Goal: Task Accomplishment & Management: Use online tool/utility

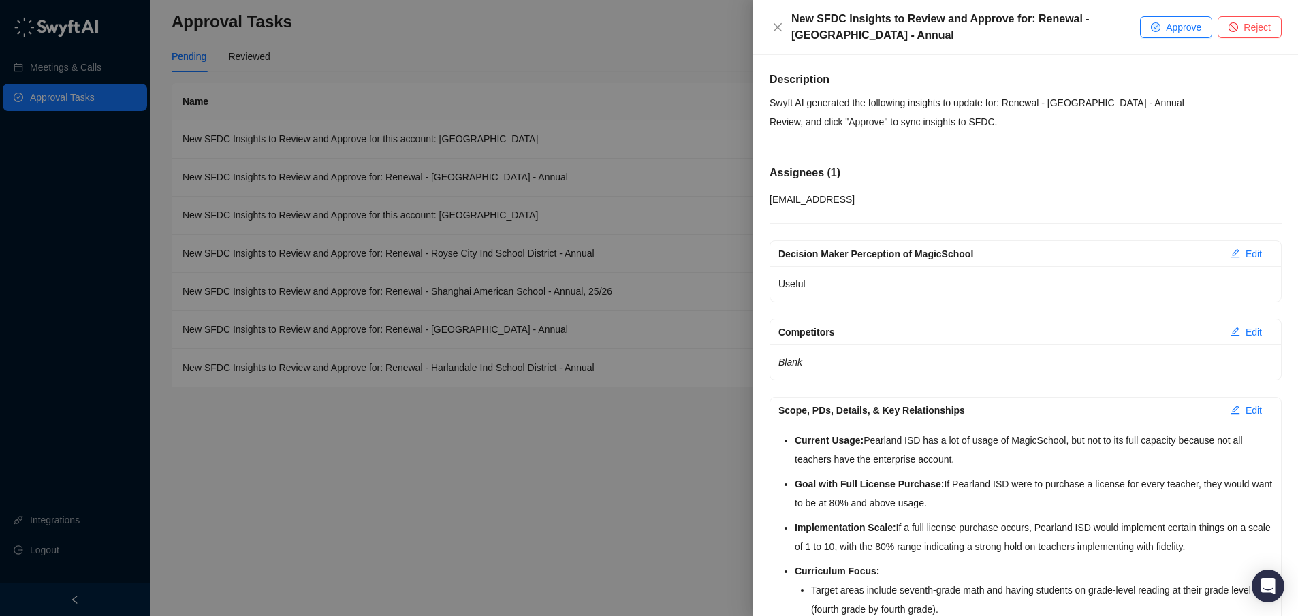
click at [556, 483] on div at bounding box center [649, 308] width 1298 height 616
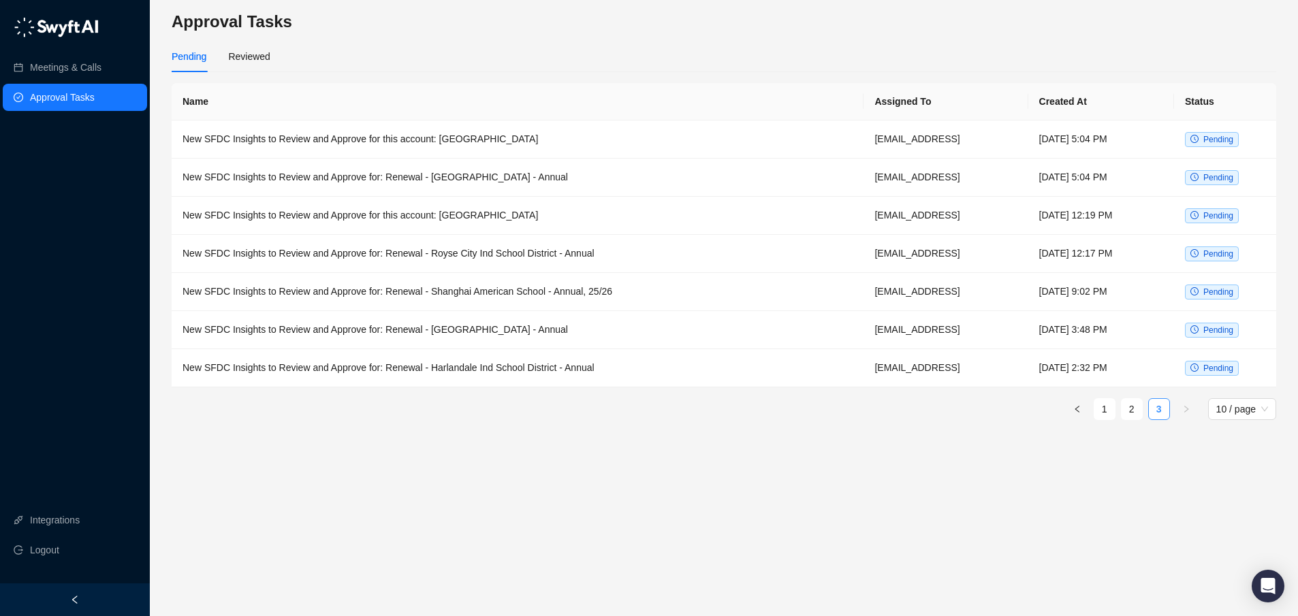
click at [1160, 407] on link "3" at bounding box center [1159, 409] width 20 height 20
click at [493, 363] on td "New SFDC Insights to Review and Approve for: Renewal - Harlandale Ind School Di…" at bounding box center [518, 368] width 692 height 38
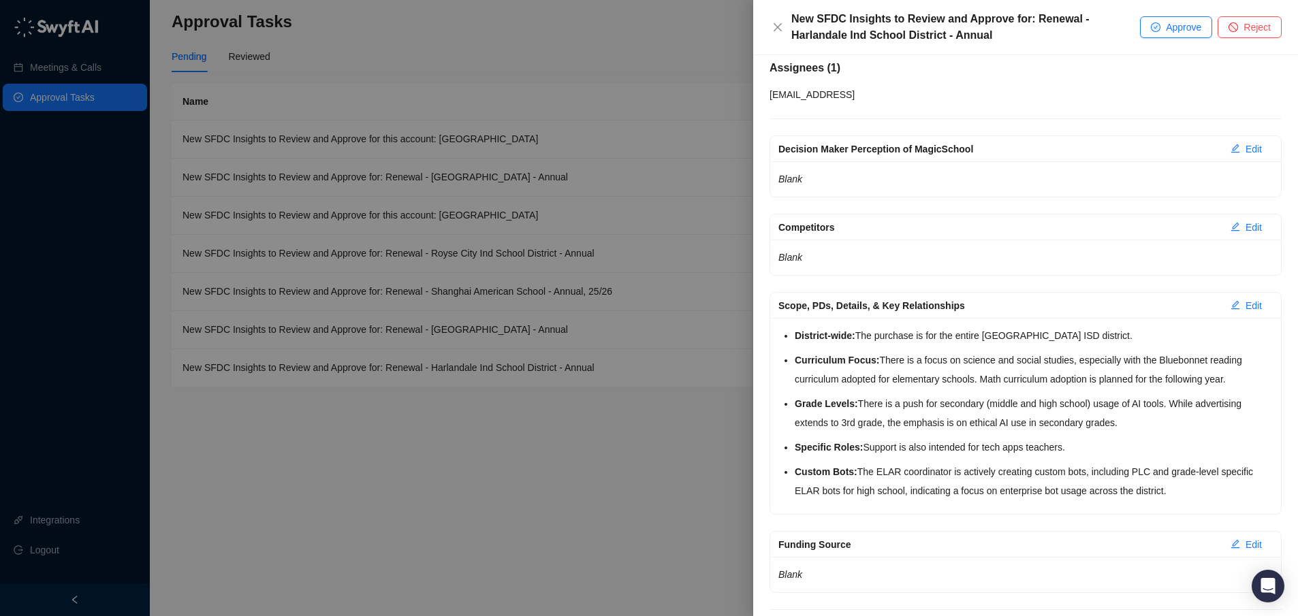
scroll to position [11, 0]
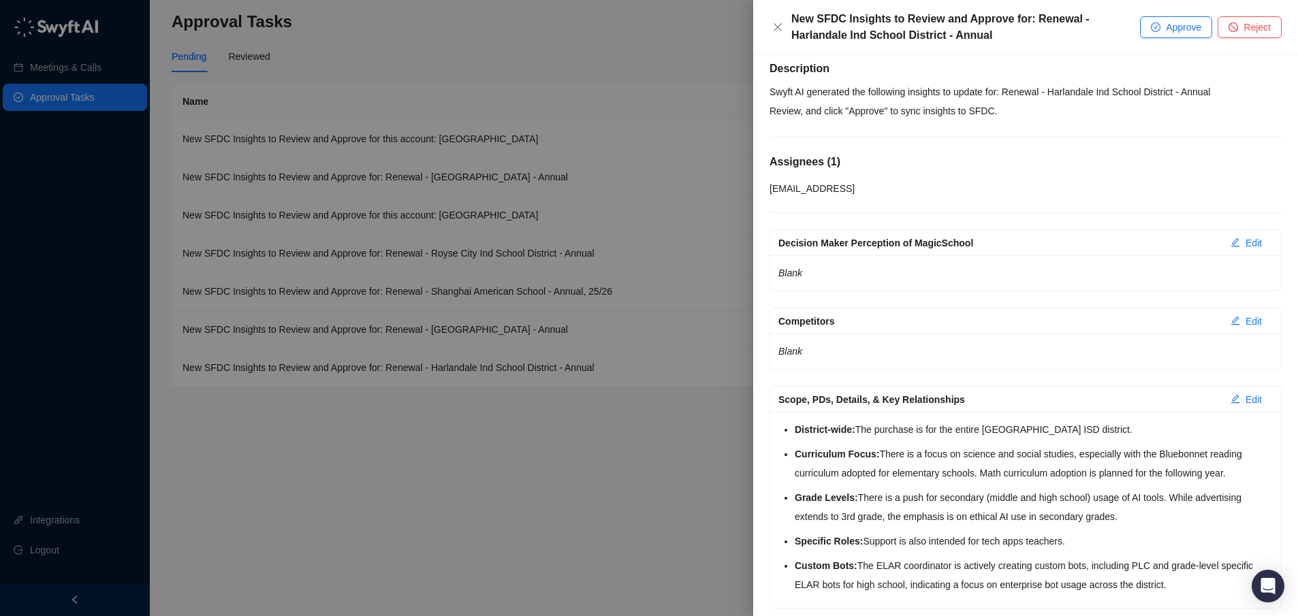
click at [614, 427] on div at bounding box center [649, 308] width 1298 height 616
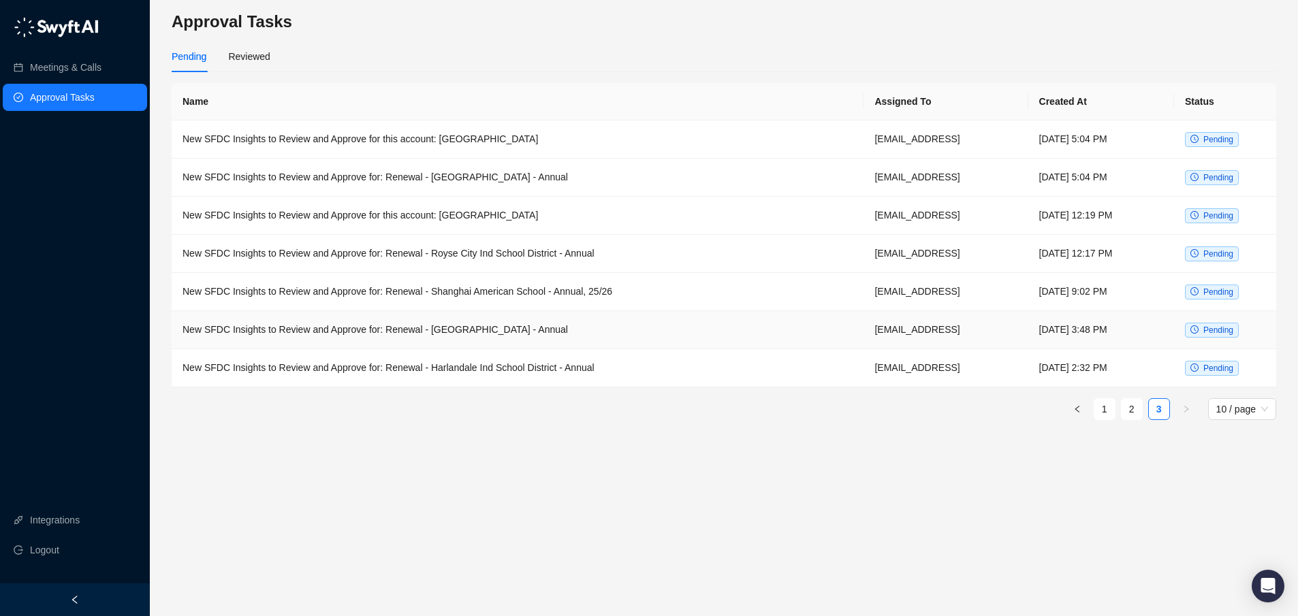
click at [532, 326] on td "New SFDC Insights to Review and Approve for: Renewal - [GEOGRAPHIC_DATA] - Annu…" at bounding box center [518, 330] width 692 height 38
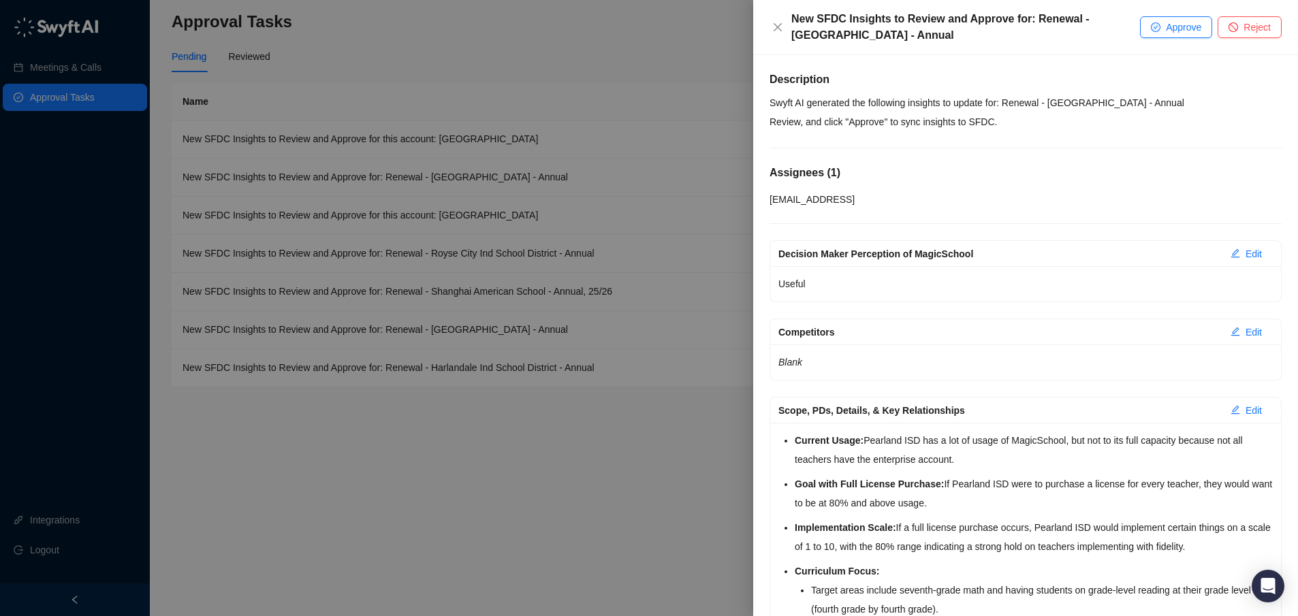
click at [529, 411] on div at bounding box center [649, 308] width 1298 height 616
